Goal: Use online tool/utility: Use online tool/utility

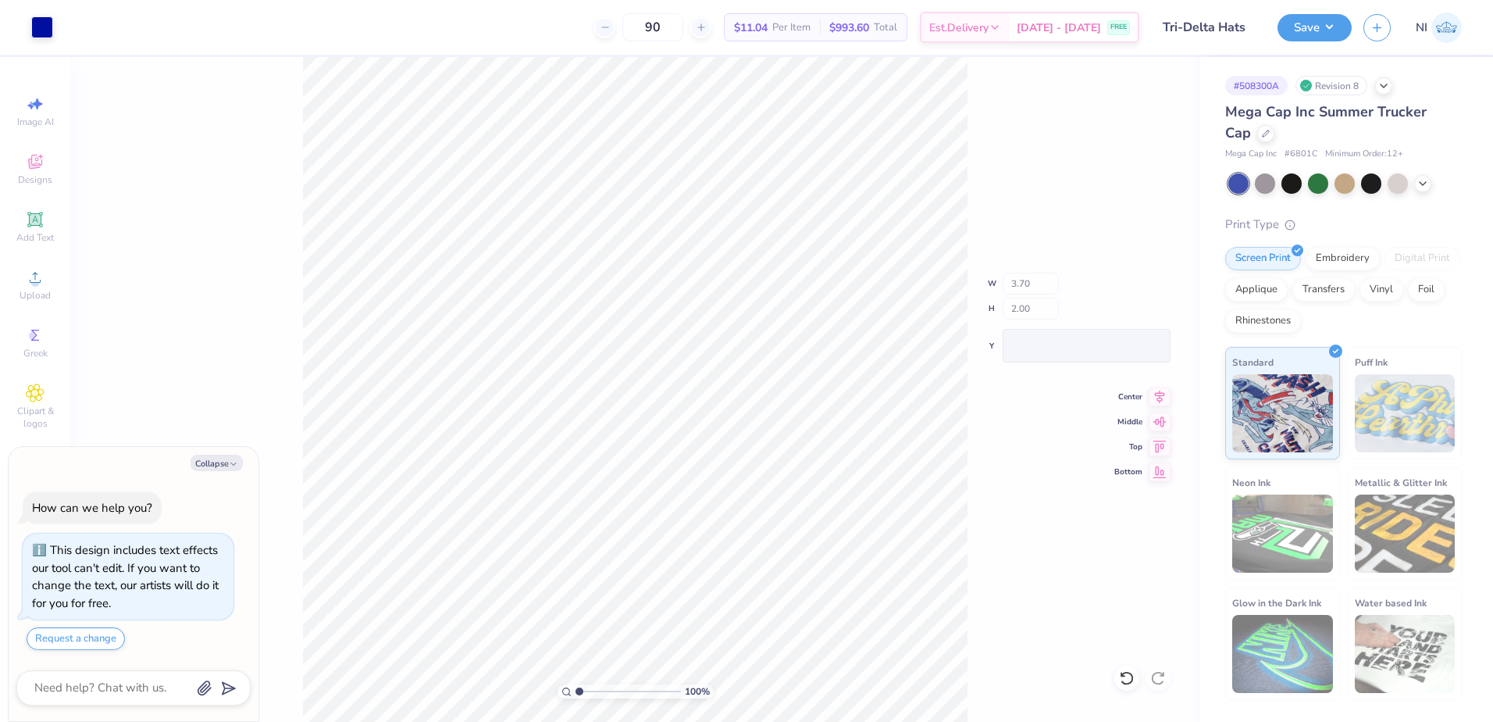
type textarea "x"
type input "0.81"
type input "0.93"
click at [1121, 675] on icon at bounding box center [1127, 678] width 16 height 16
click at [1125, 678] on icon at bounding box center [1127, 678] width 16 height 16
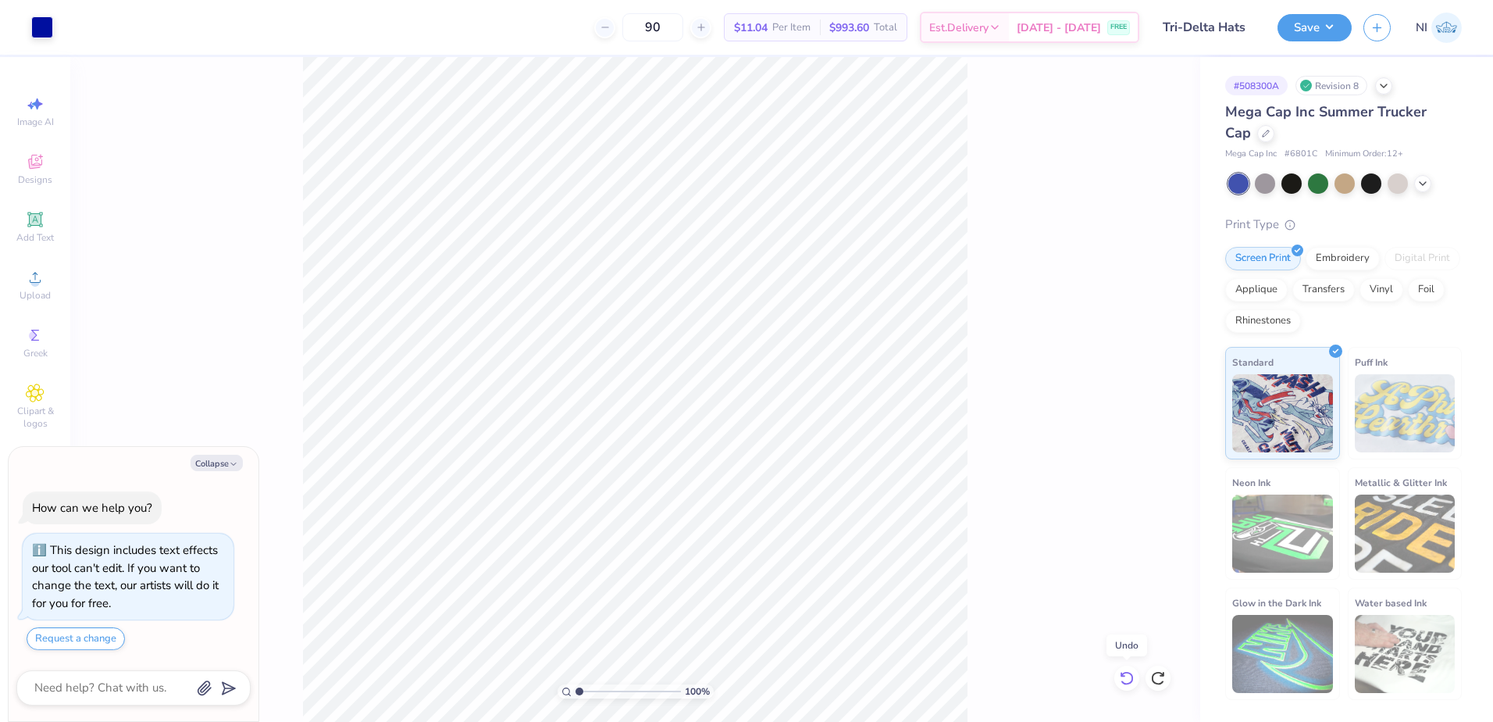
click at [1125, 676] on icon at bounding box center [1127, 678] width 16 height 16
click at [1125, 676] on div "100 %" at bounding box center [635, 389] width 1130 height 665
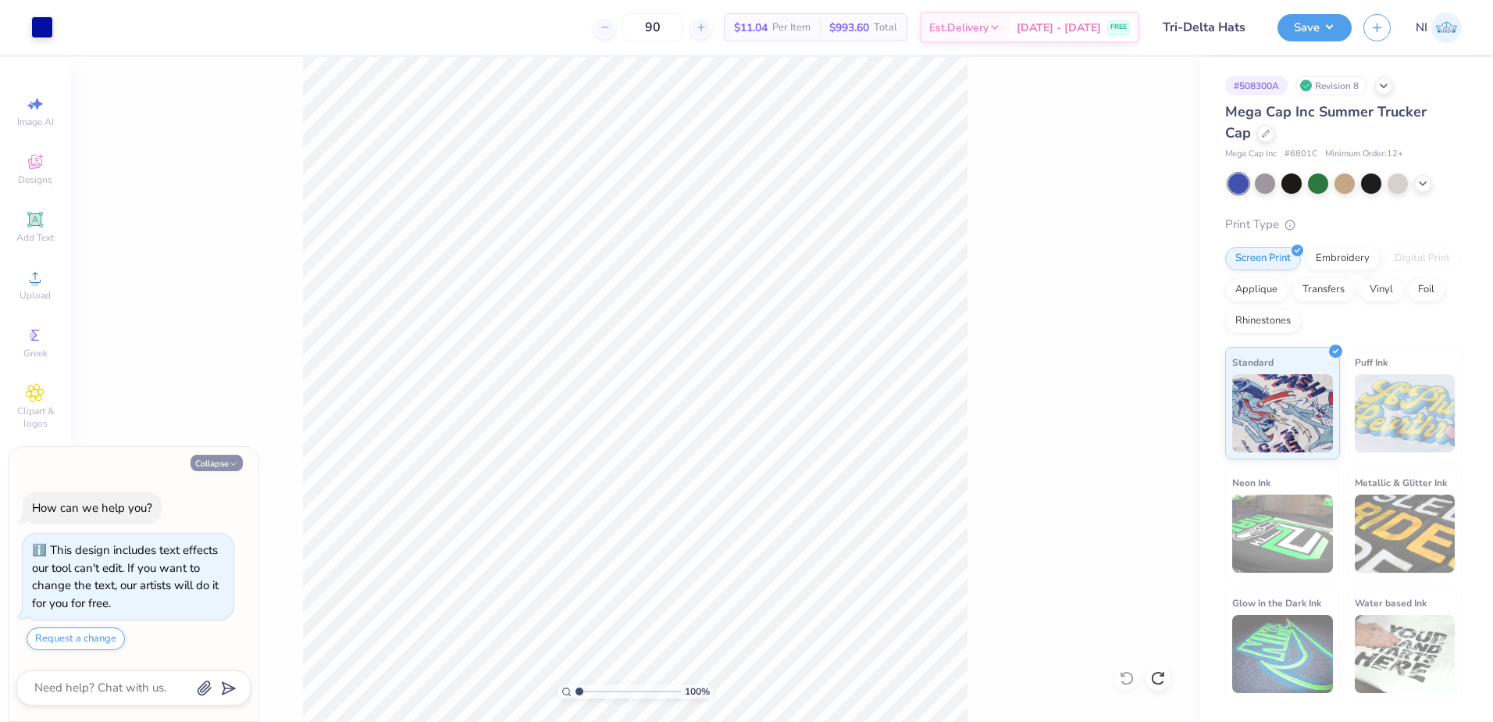
click at [223, 466] on button "Collapse" at bounding box center [217, 462] width 52 height 16
type textarea "x"
